Goal: Task Accomplishment & Management: Complete application form

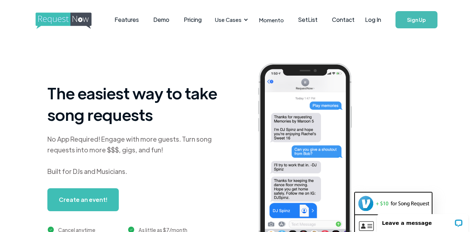
click at [415, 18] on link "Sign Up" at bounding box center [417, 19] width 42 height 17
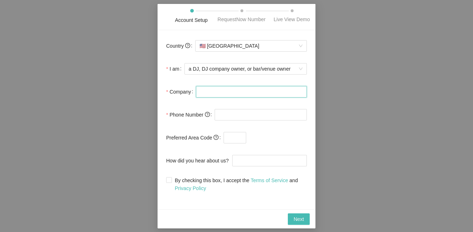
click at [254, 92] on input "Company" at bounding box center [251, 91] width 111 height 11
type input "home"
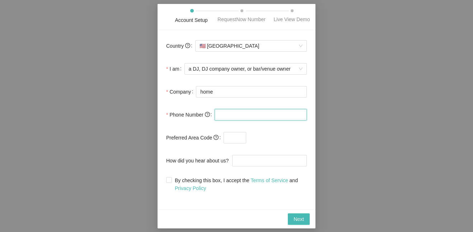
click at [274, 112] on input "tel" at bounding box center [261, 114] width 92 height 11
paste input "[PHONE_NUMBER]"
type input "[PHONE_NUMBER]"
click at [230, 140] on input "text" at bounding box center [235, 137] width 23 height 11
paste input "727"
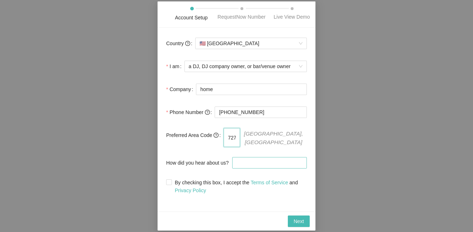
type input "727"
click at [247, 161] on input "How did you hear about us?" at bounding box center [269, 162] width 75 height 11
type input "nothing"
click at [199, 181] on span "By checking this box, I accept the Terms of Service and Privacy Policy" at bounding box center [239, 187] width 135 height 16
click at [171, 181] on input "By checking this box, I accept the Terms of Service and Privacy Policy" at bounding box center [168, 182] width 5 height 5
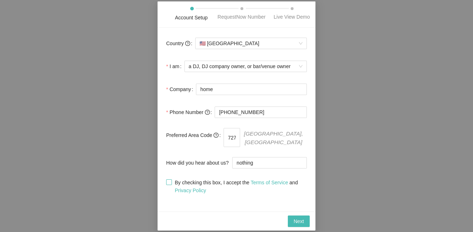
checkbox input "true"
click at [295, 218] on span "Next" at bounding box center [299, 222] width 10 height 8
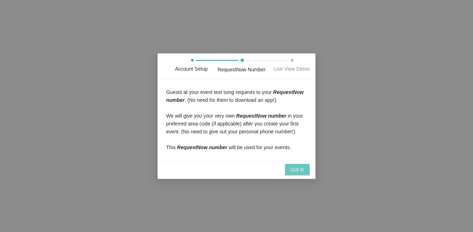
click at [304, 170] on span "Got it!" at bounding box center [297, 170] width 13 height 8
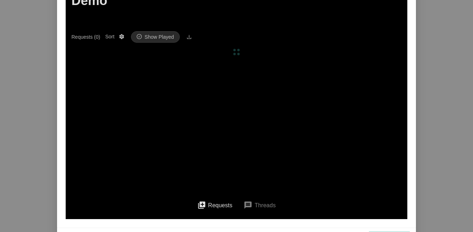
scroll to position [99, 0]
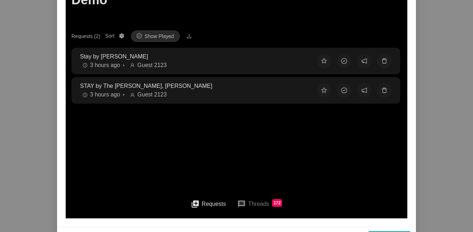
click at [237, 95] on div "3 hours ago • Guest 2123" at bounding box center [193, 95] width 226 height 9
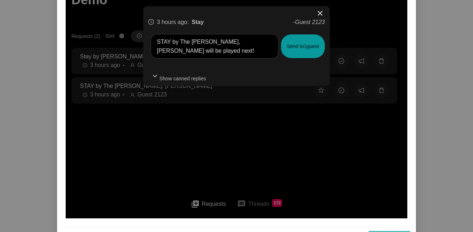
click at [304, 50] on button "Send to 1 guest" at bounding box center [303, 46] width 44 height 24
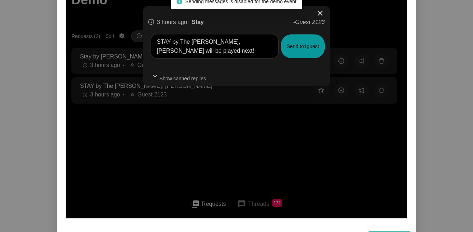
click at [197, 79] on span "Show canned replies" at bounding box center [183, 79] width 47 height 8
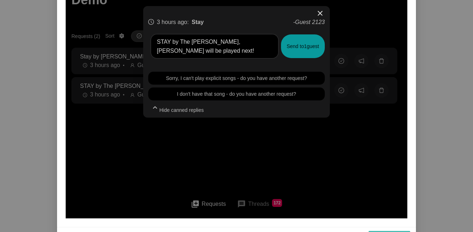
click at [280, 124] on div "close 3 hours ago : Stay - Guest 2123 STAY by The [PERSON_NAME], [PERSON_NAME] …" at bounding box center [237, 92] width 342 height 251
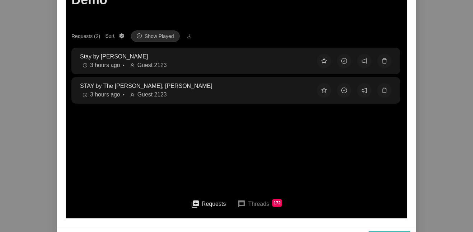
click at [319, 65] on button at bounding box center [324, 61] width 14 height 14
click at [322, 86] on button at bounding box center [324, 90] width 14 height 14
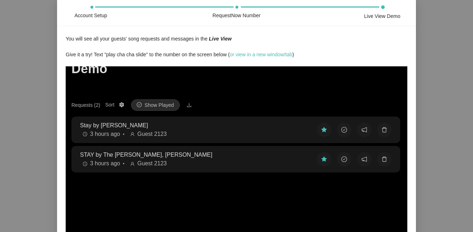
scroll to position [113, 0]
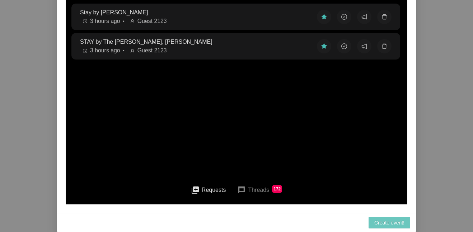
click at [375, 221] on button "Create event!" at bounding box center [390, 222] width 42 height 11
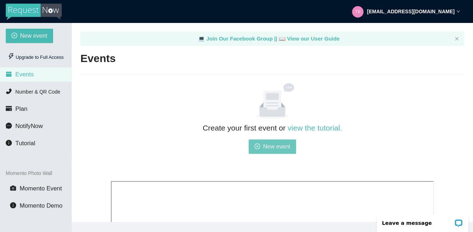
click at [288, 142] on button "New event" at bounding box center [272, 147] width 47 height 14
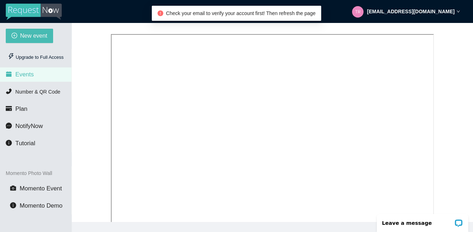
scroll to position [150, 0]
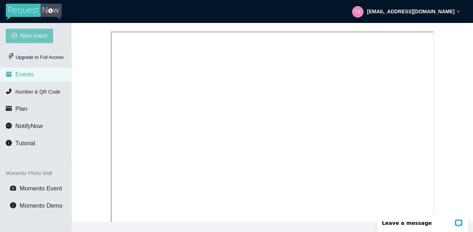
click at [40, 37] on span "New event" at bounding box center [33, 35] width 27 height 9
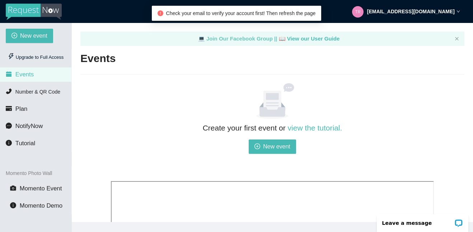
click at [260, 41] on link "💻 Join Our Facebook Group ||" at bounding box center [238, 39] width 81 height 6
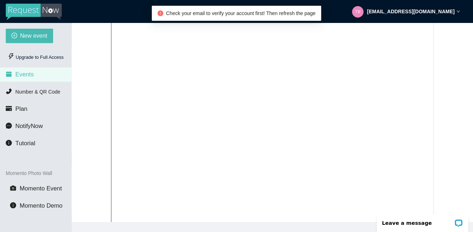
scroll to position [225, 0]
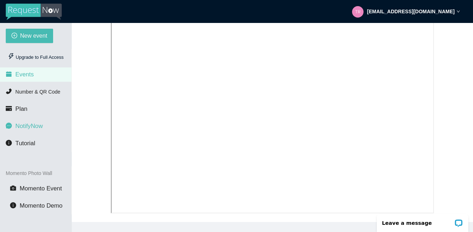
click at [33, 126] on span "NotifyNow" at bounding box center [28, 126] width 27 height 7
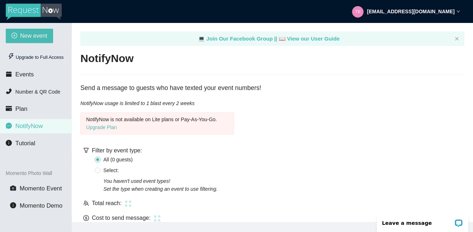
scroll to position [54, 0]
